Goal: Communication & Community: Answer question/provide support

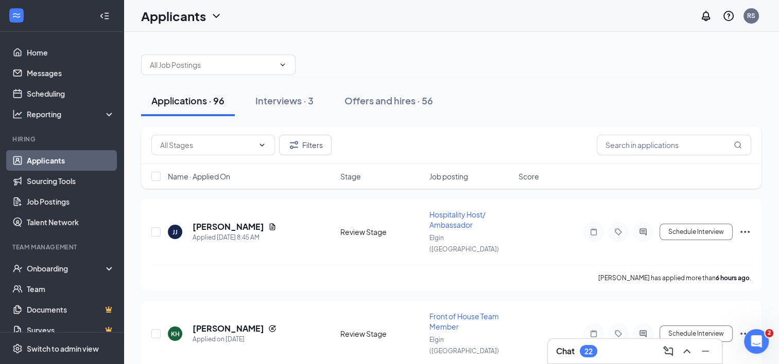
click at [590, 355] on div "22" at bounding box center [588, 351] width 8 height 9
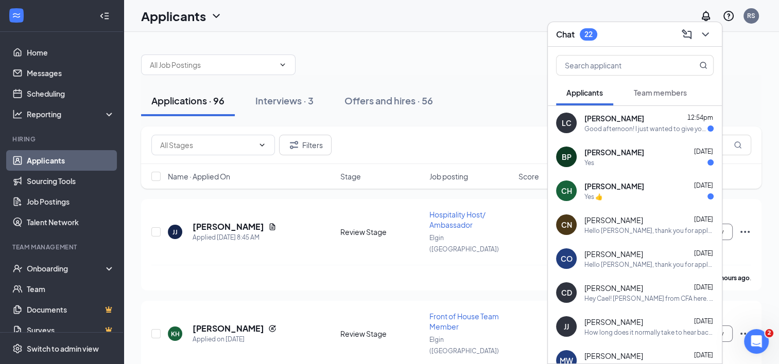
click at [658, 117] on div "[PERSON_NAME] 12:54pm" at bounding box center [648, 118] width 129 height 10
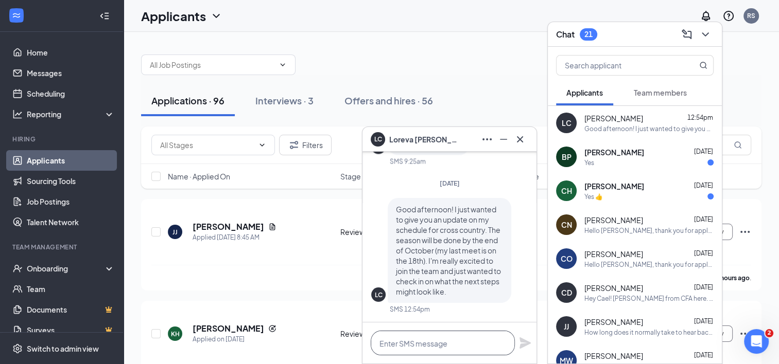
click at [462, 345] on textarea at bounding box center [443, 343] width 144 height 25
click at [445, 345] on textarea at bounding box center [443, 343] width 144 height 25
click at [438, 336] on textarea "Hi [PERSON_NAME]," at bounding box center [443, 343] width 144 height 25
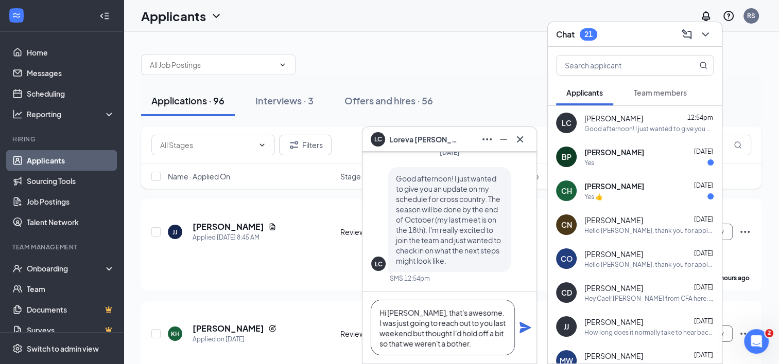
click at [490, 338] on textarea "Hi [PERSON_NAME], that's awesome. I was just going to reach out to you last wee…" at bounding box center [443, 328] width 144 height 56
click at [506, 335] on textarea "Hi [PERSON_NAME], that's awesome. I was just going to reach out to you last wee…" at bounding box center [443, 328] width 144 height 56
click at [483, 348] on textarea "Hi [PERSON_NAME], that's awesome. I was just going to reach out to you last wee…" at bounding box center [443, 328] width 144 height 56
type textarea "Hi [PERSON_NAME], that's awesome. I was just going to reach out to you last wee…"
click at [528, 327] on icon "Plane" at bounding box center [524, 327] width 11 height 11
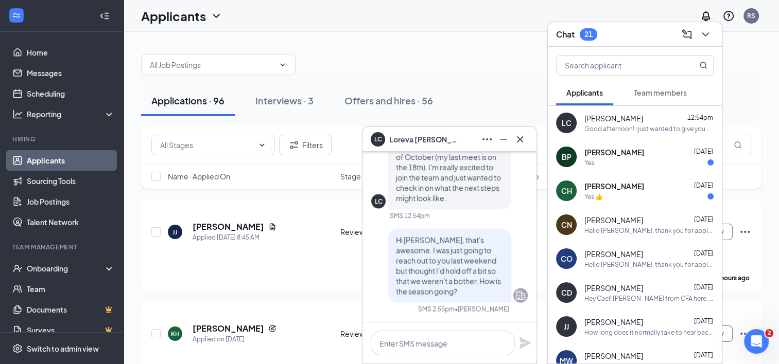
click at [648, 205] on div "CH [PERSON_NAME] [DATE] Yes 👍" at bounding box center [635, 191] width 174 height 34
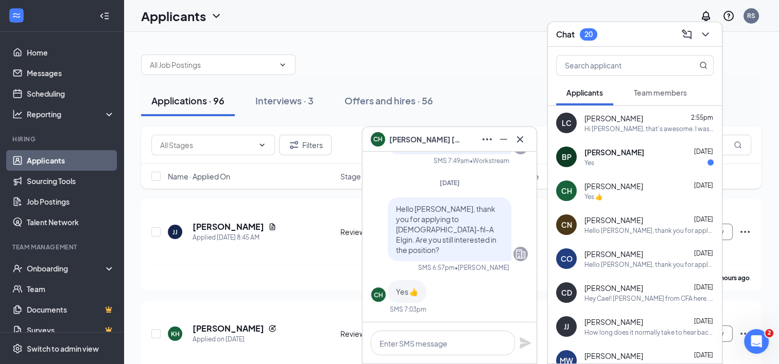
click at [648, 205] on div "CH [PERSON_NAME] [DATE] Yes 👍" at bounding box center [635, 191] width 174 height 34
drag, startPoint x: 648, startPoint y: 205, endPoint x: 433, endPoint y: 72, distance: 252.7
click at [433, 72] on div at bounding box center [451, 59] width 620 height 31
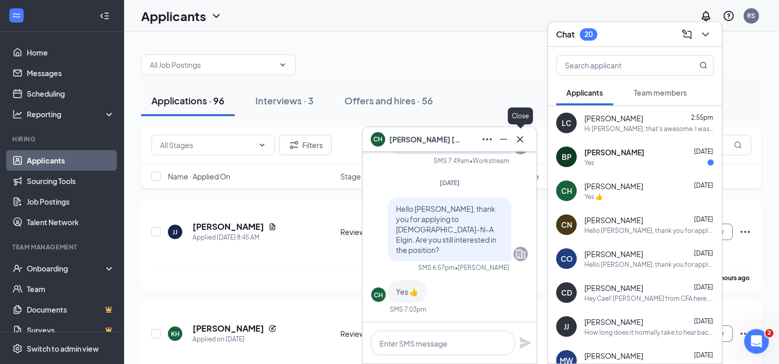
click at [522, 141] on icon "Cross" at bounding box center [520, 139] width 12 height 12
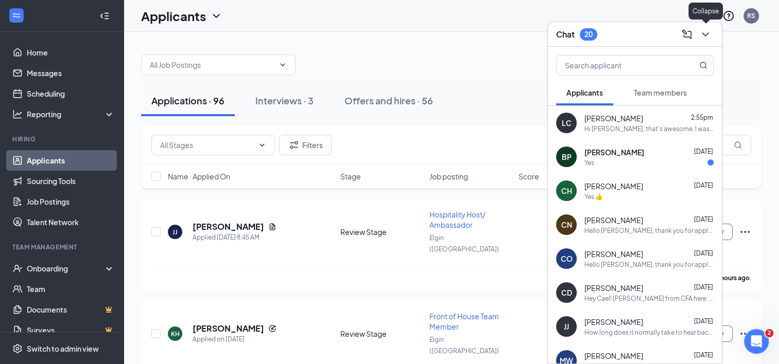
click at [703, 29] on icon "ChevronDown" at bounding box center [705, 34] width 12 height 12
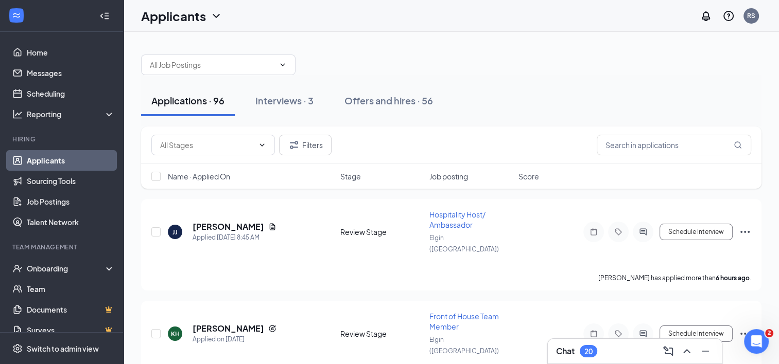
click at [656, 159] on div "Filters" at bounding box center [451, 146] width 620 height 38
click at [652, 147] on input "text" at bounding box center [674, 145] width 154 height 21
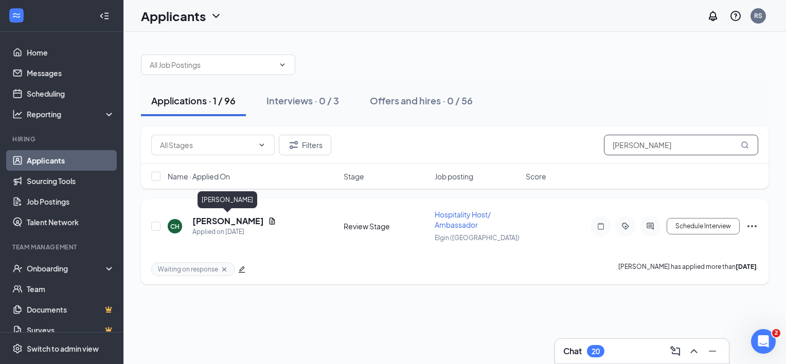
type input "[PERSON_NAME]"
click at [245, 224] on h5 "[PERSON_NAME]" at bounding box center [229, 221] width 72 height 11
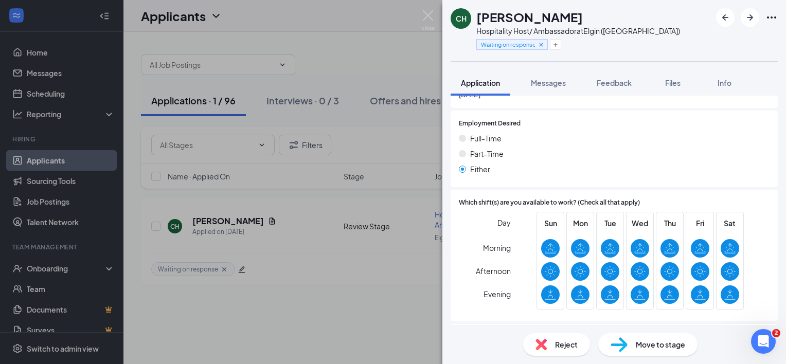
scroll to position [981, 0]
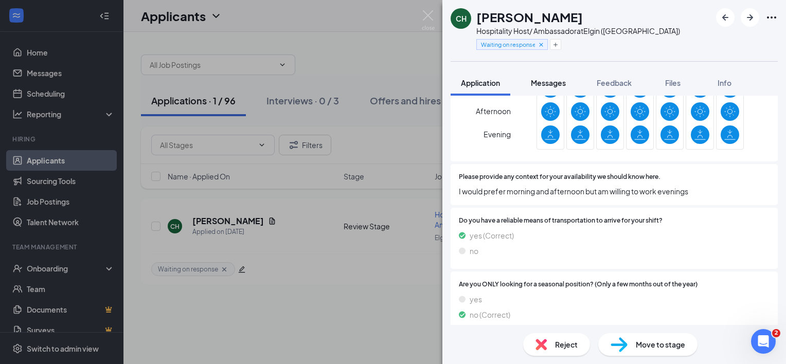
click at [544, 81] on span "Messages" at bounding box center [548, 82] width 35 height 9
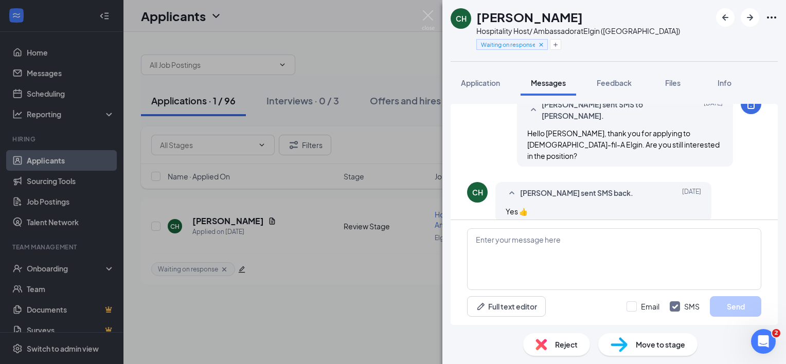
scroll to position [300, 0]
click at [514, 229] on textarea at bounding box center [614, 260] width 294 height 62
click at [482, 92] on button "Application" at bounding box center [481, 83] width 60 height 26
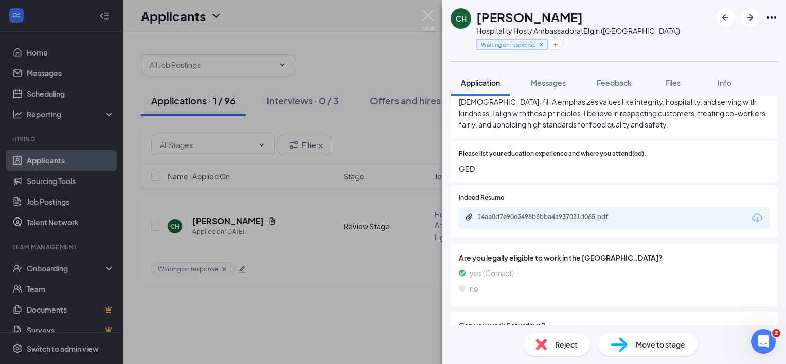
scroll to position [423, 0]
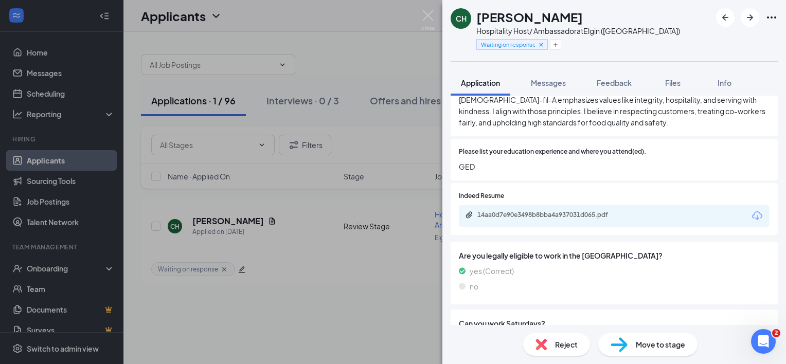
click at [540, 205] on div "14aa0d7e90e3498b8bba4a937031d065.pdf" at bounding box center [614, 216] width 311 height 22
click at [534, 211] on div "14aa0d7e90e3498b8bba4a937031d065.pdf" at bounding box center [550, 215] width 144 height 8
click at [533, 85] on span "Messages" at bounding box center [548, 82] width 35 height 9
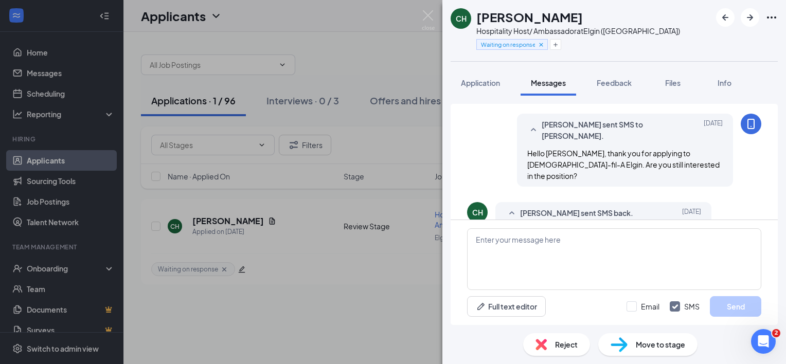
scroll to position [300, 0]
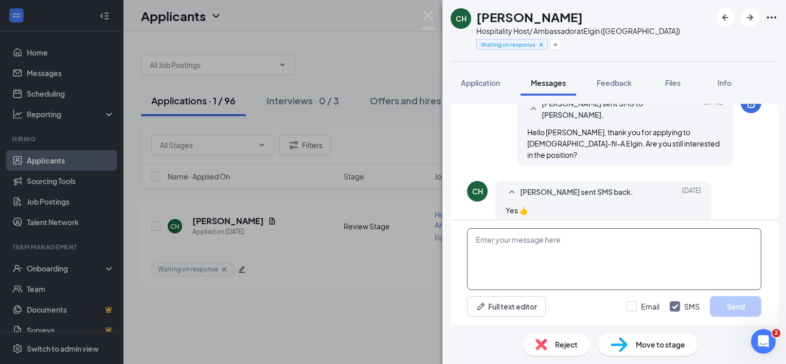
click at [519, 260] on textarea at bounding box center [614, 260] width 294 height 62
type textarea "W"
click at [519, 260] on textarea at bounding box center [614, 260] width 294 height 62
type textarea "Are you available for an interview [DATE]?"
click at [733, 301] on button "Send" at bounding box center [735, 306] width 51 height 21
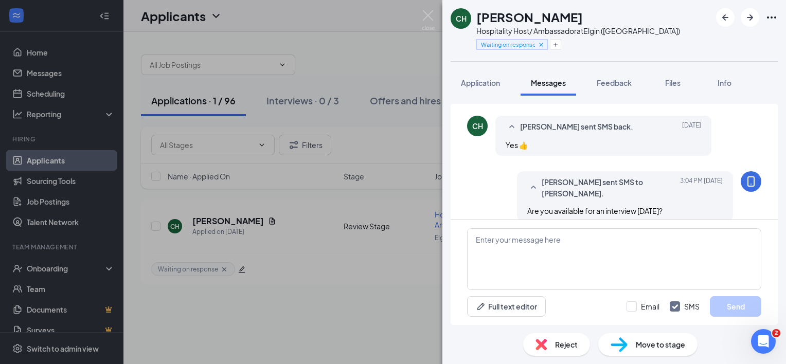
scroll to position [365, 0]
click at [421, 13] on div "CH [PERSON_NAME] Hospitality Host/ Ambassador at [GEOGRAPHIC_DATA] ([GEOGRAPHIC…" at bounding box center [393, 182] width 786 height 364
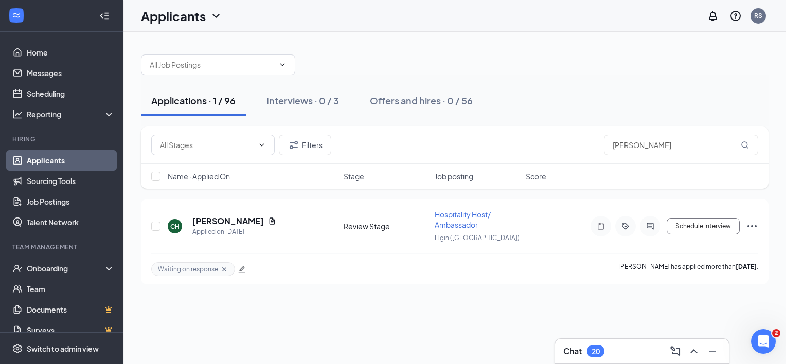
click at [618, 345] on div "Chat 20" at bounding box center [643, 351] width 158 height 16
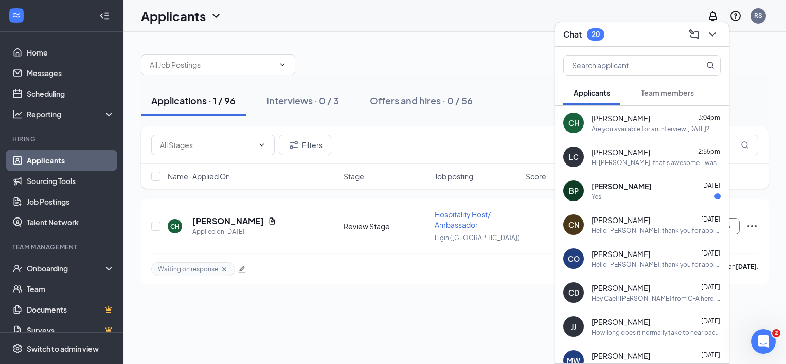
click at [602, 191] on div "[PERSON_NAME] [DATE] Yes" at bounding box center [656, 191] width 129 height 20
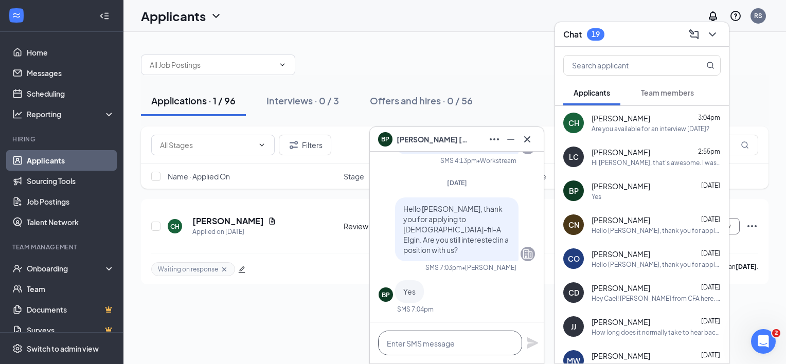
click at [420, 341] on textarea at bounding box center [450, 343] width 144 height 25
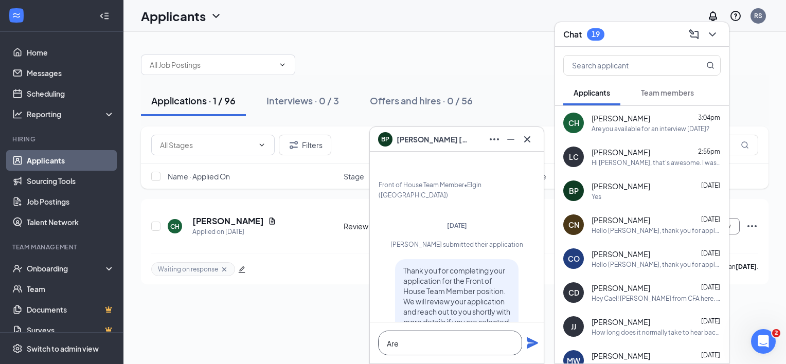
scroll to position [-254, 0]
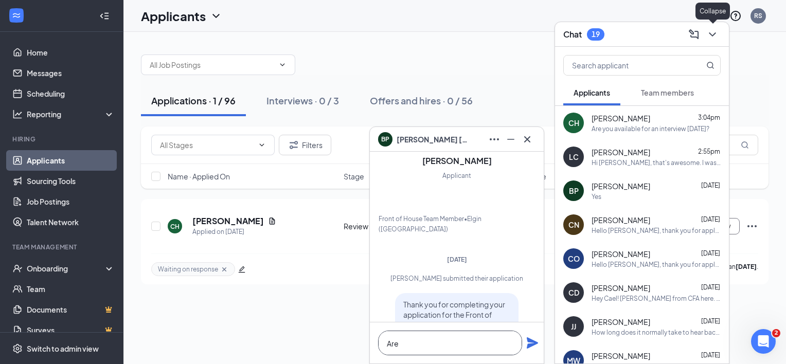
type textarea "Are"
click at [711, 33] on icon "ChevronDown" at bounding box center [713, 34] width 12 height 12
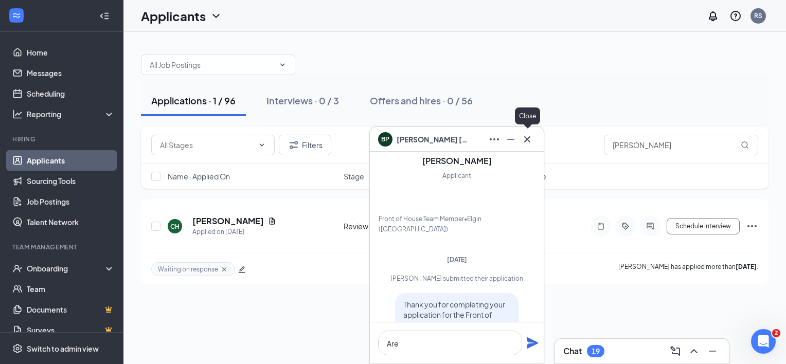
click at [531, 137] on icon "Cross" at bounding box center [527, 139] width 12 height 12
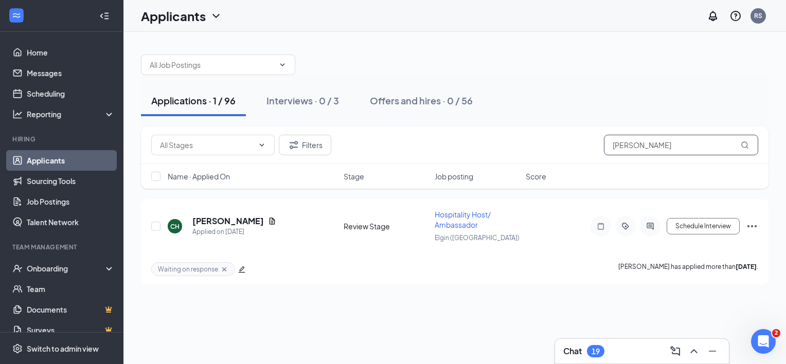
click at [649, 153] on input "[PERSON_NAME]" at bounding box center [681, 145] width 154 height 21
type input "[PERSON_NAME]"
click at [218, 219] on h5 "[PERSON_NAME]" at bounding box center [229, 221] width 72 height 11
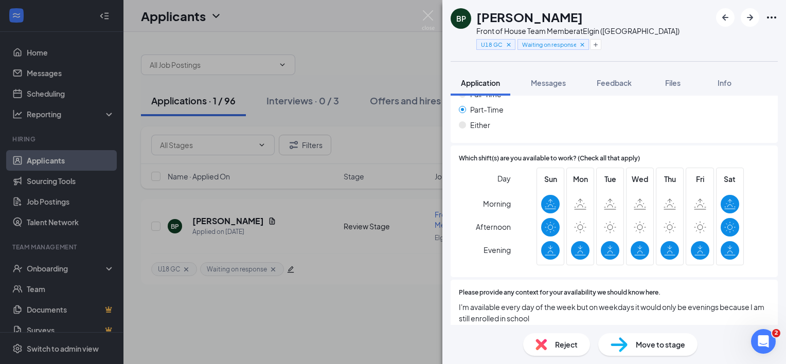
scroll to position [870, 0]
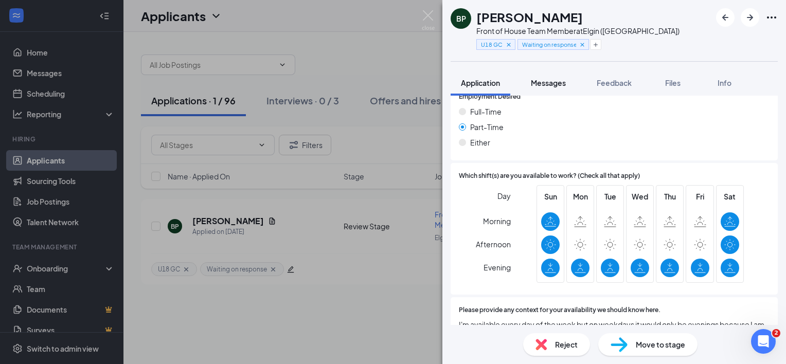
click at [565, 81] on span "Messages" at bounding box center [548, 82] width 35 height 9
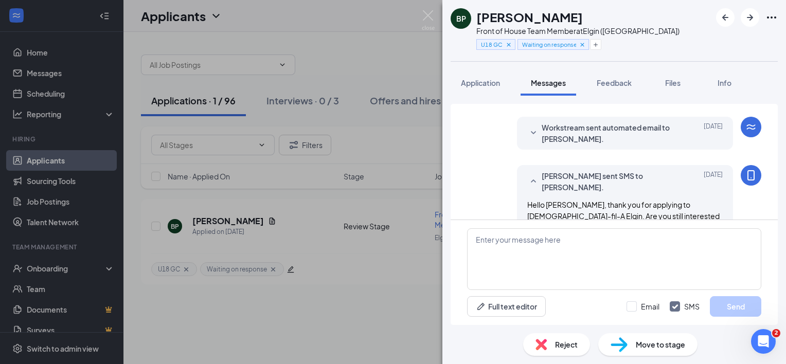
scroll to position [221, 0]
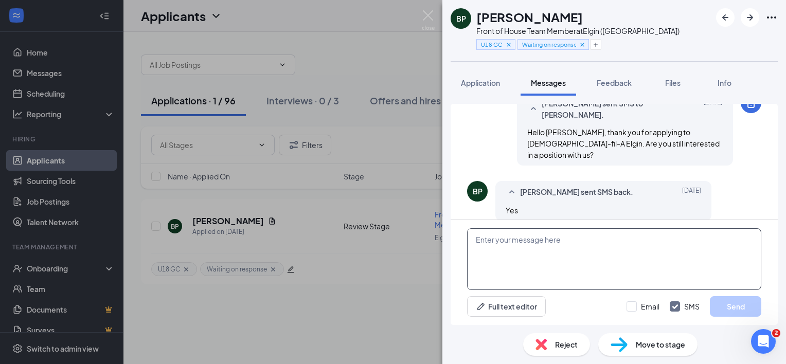
click at [522, 245] on textarea at bounding box center [614, 260] width 294 height 62
type textarea "Are you available [DATE] for an interview?"
click at [723, 307] on button "Send" at bounding box center [735, 306] width 51 height 21
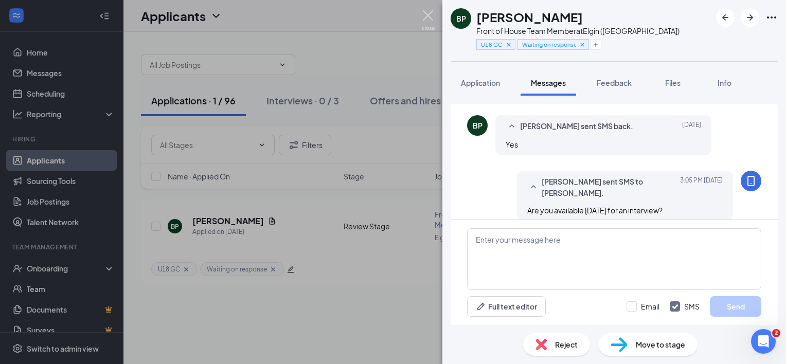
click at [426, 24] on img at bounding box center [428, 20] width 13 height 20
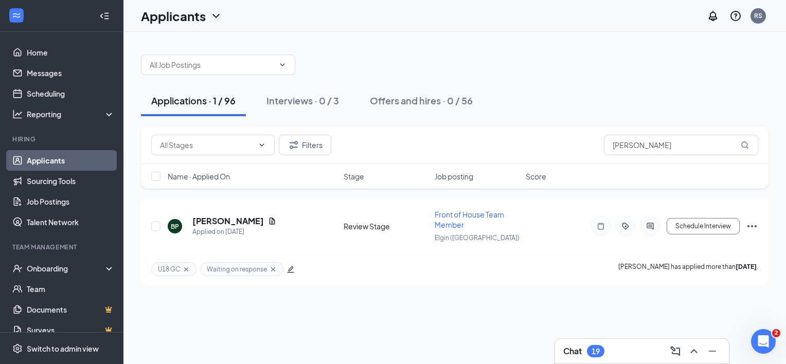
click at [604, 356] on div "Chat 19" at bounding box center [584, 351] width 41 height 12
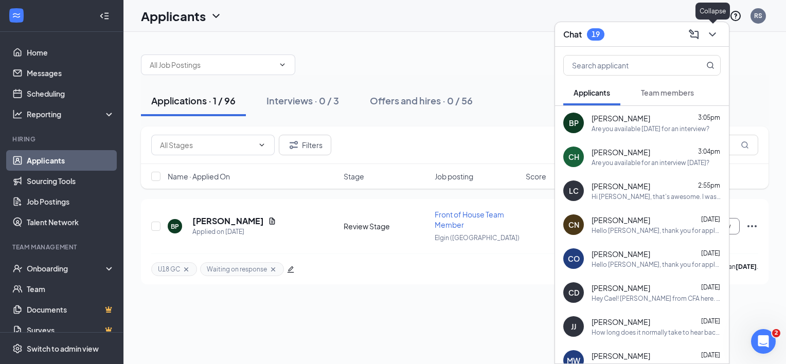
click at [708, 37] on icon "ChevronDown" at bounding box center [713, 34] width 12 height 12
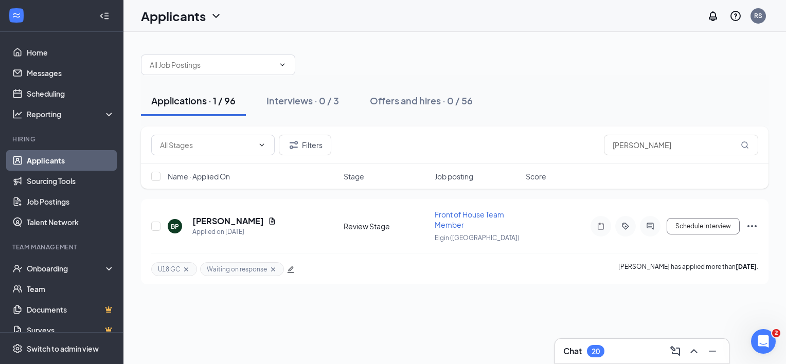
click at [608, 344] on div "Chat 20" at bounding box center [643, 351] width 158 height 16
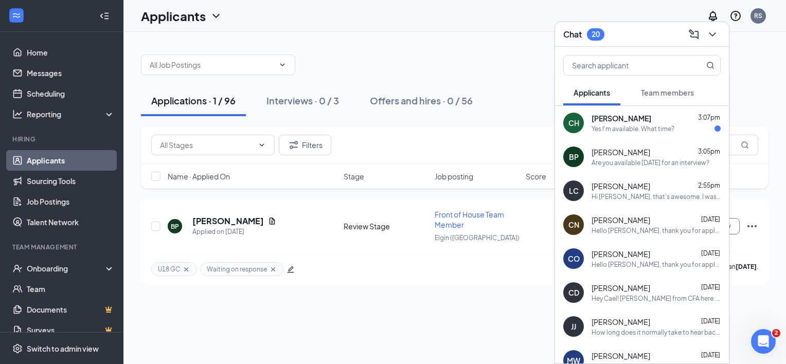
click at [634, 131] on div "Yes I'm available. What time?" at bounding box center [633, 129] width 83 height 9
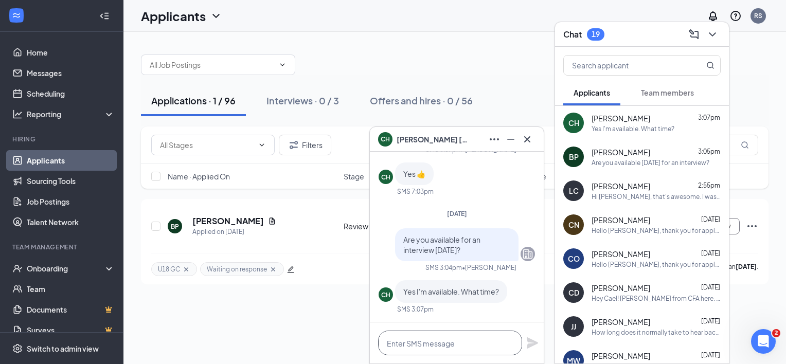
click at [443, 351] on textarea at bounding box center [450, 343] width 144 height 25
type textarea "Does 2pm work for you?"
click at [533, 340] on icon "Plane" at bounding box center [533, 343] width 12 height 12
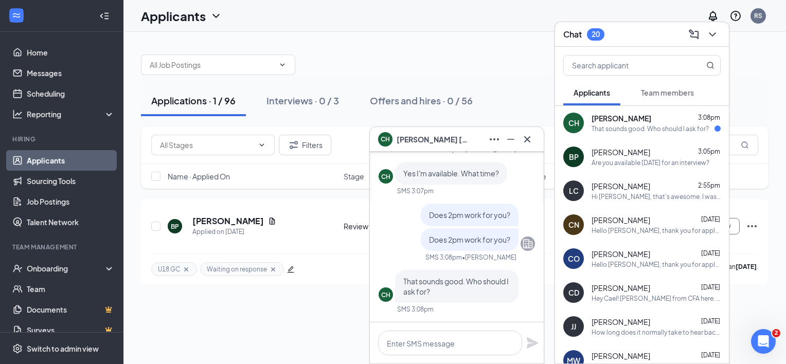
click at [612, 124] on div "[PERSON_NAME] 3:08pm That sounds good. Who should I ask for?" at bounding box center [656, 123] width 129 height 20
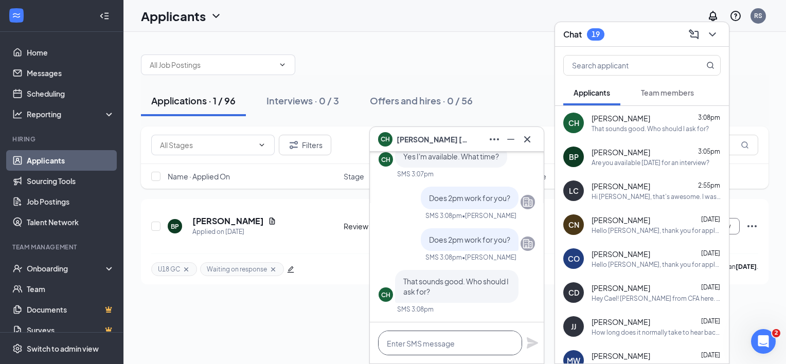
click at [449, 354] on textarea at bounding box center [450, 343] width 144 height 25
type textarea "[PERSON_NAME]"
click at [530, 345] on icon "Plane" at bounding box center [532, 343] width 11 height 11
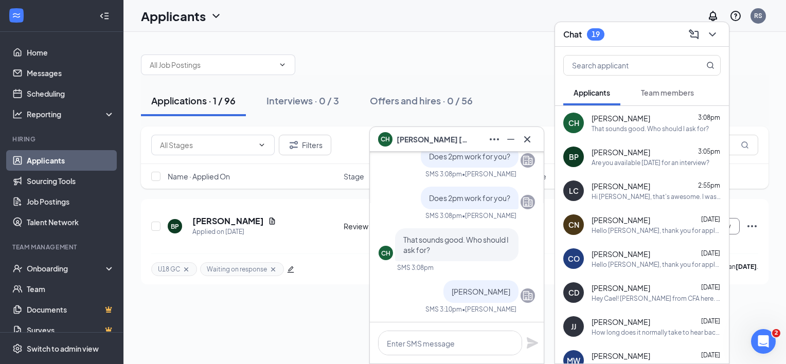
click at [529, 148] on div "CH [PERSON_NAME]" at bounding box center [457, 139] width 174 height 25
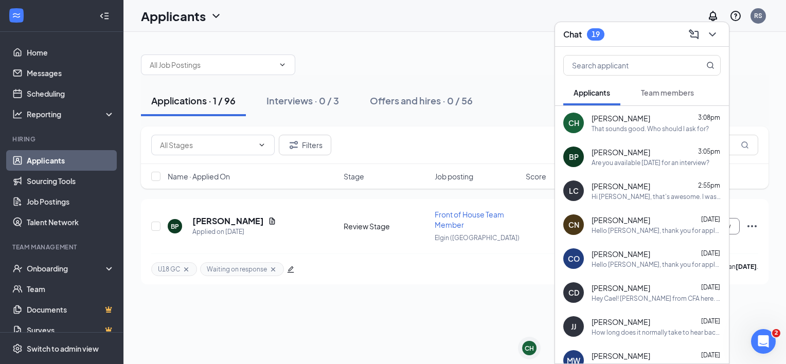
click at [645, 91] on span "Team members" at bounding box center [667, 92] width 53 height 9
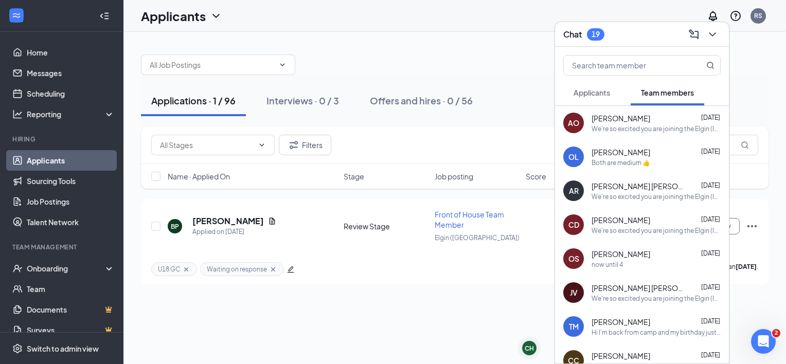
click at [600, 94] on span "Applicants" at bounding box center [592, 92] width 37 height 9
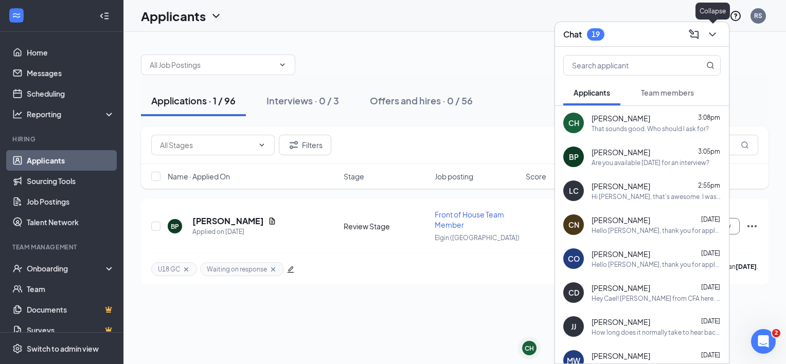
click at [710, 33] on icon "ChevronDown" at bounding box center [713, 34] width 12 height 12
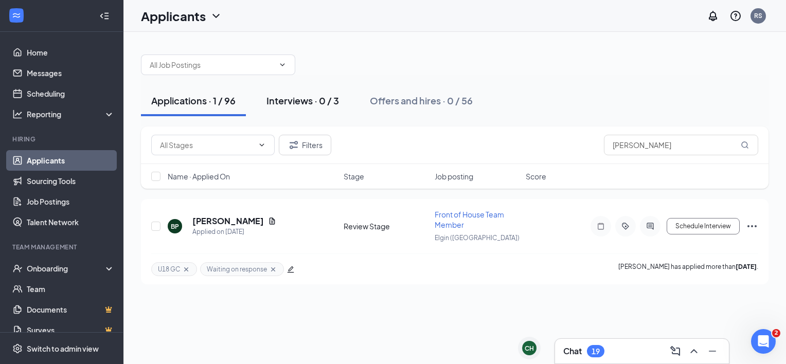
click at [300, 97] on div "Interviews · 0 / 3" at bounding box center [303, 100] width 73 height 13
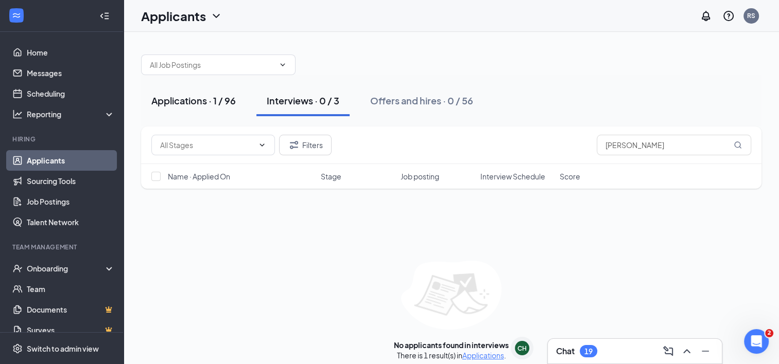
click at [177, 99] on div "Applications · 1 / 96" at bounding box center [193, 100] width 84 height 13
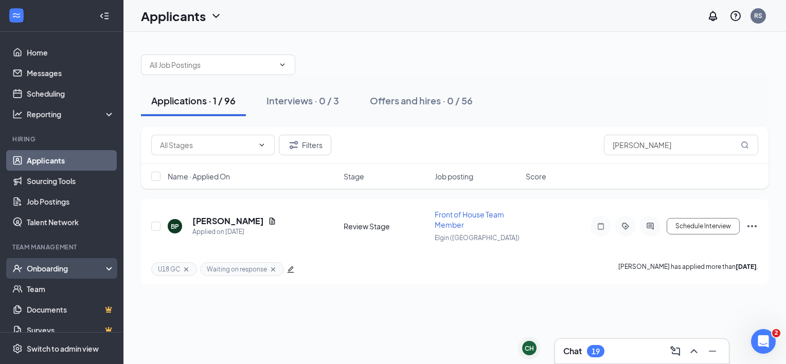
click at [97, 267] on div "Onboarding" at bounding box center [66, 269] width 79 height 10
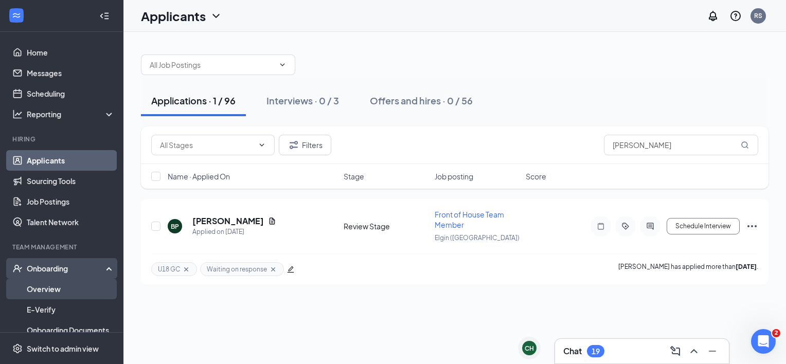
click at [62, 290] on link "Overview" at bounding box center [71, 289] width 88 height 21
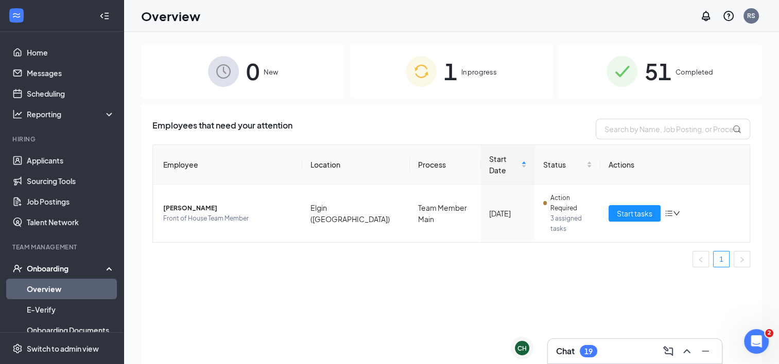
click at [438, 59] on div "1 In progress" at bounding box center [450, 71] width 203 height 54
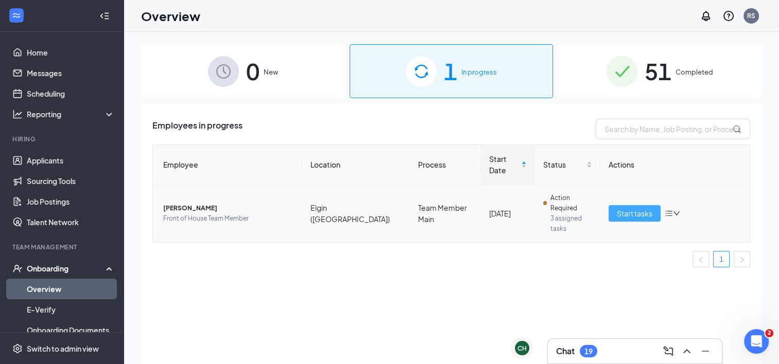
click at [644, 208] on span "Start tasks" at bounding box center [635, 213] width 36 height 11
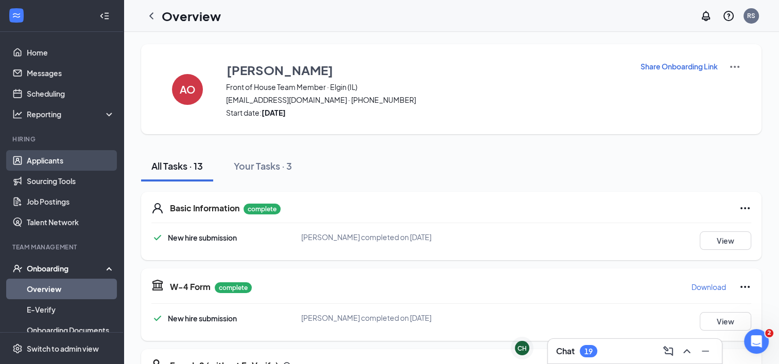
click at [49, 159] on link "Applicants" at bounding box center [71, 160] width 88 height 21
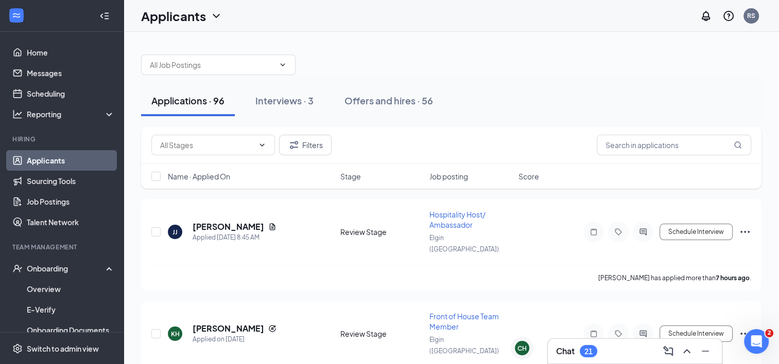
click at [599, 346] on div "Chat 21" at bounding box center [635, 351] width 158 height 16
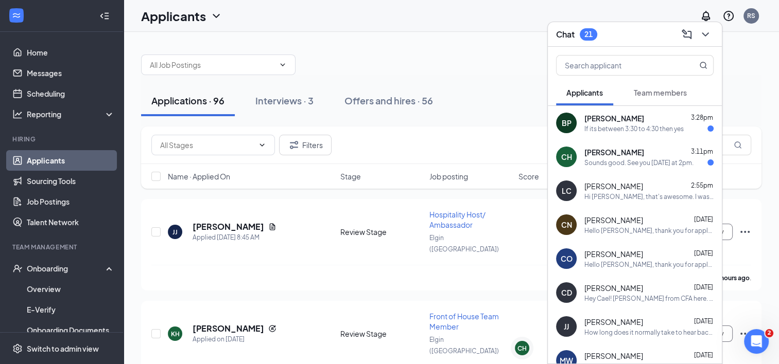
click at [606, 156] on span "[PERSON_NAME]" at bounding box center [614, 152] width 60 height 10
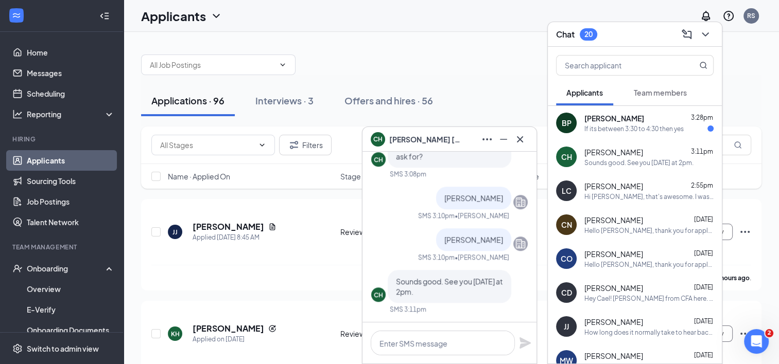
click at [598, 136] on div "BP [PERSON_NAME] 3:28pm If its between 3:30 to 4:30 then yes" at bounding box center [635, 123] width 174 height 34
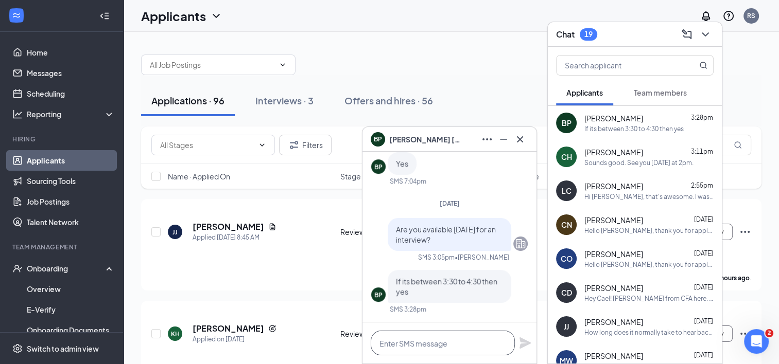
click at [447, 343] on textarea at bounding box center [443, 343] width 144 height 25
click at [484, 348] on textarea "How does [DATE] at" at bounding box center [443, 343] width 144 height 25
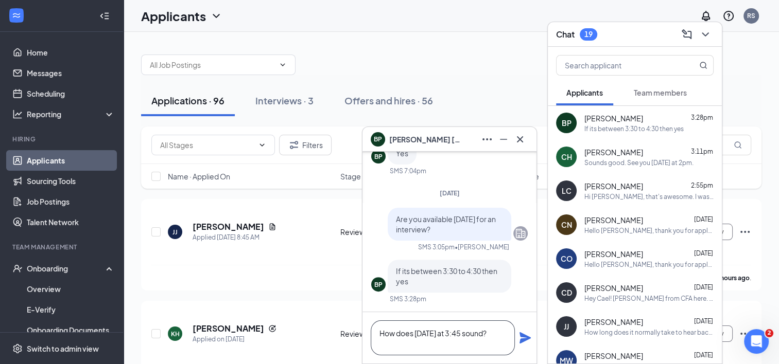
type textarea "How does [DATE] at 3:45 sound?"
click at [521, 337] on icon "Plane" at bounding box center [524, 338] width 11 height 11
